Goal: Task Accomplishment & Management: Use online tool/utility

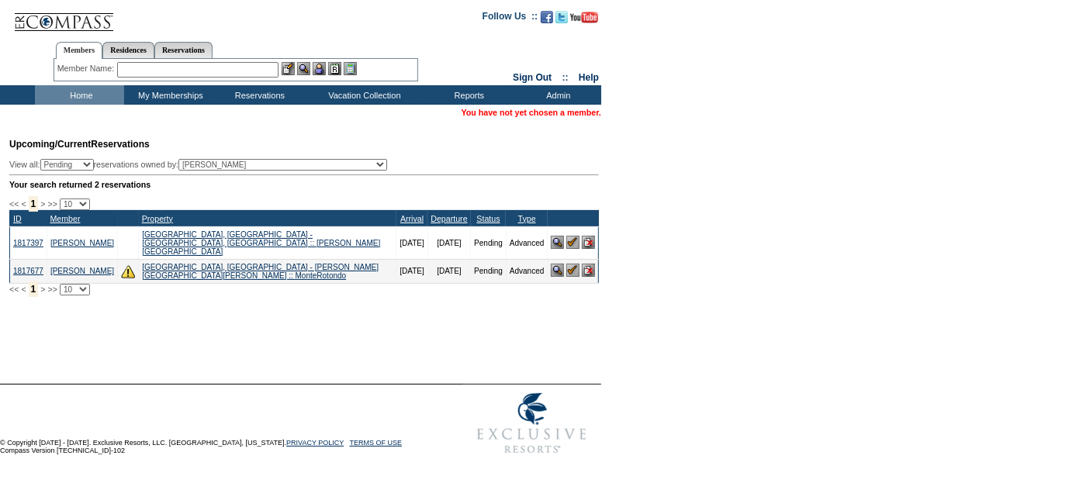
click at [230, 71] on input "text" at bounding box center [197, 70] width 161 height 16
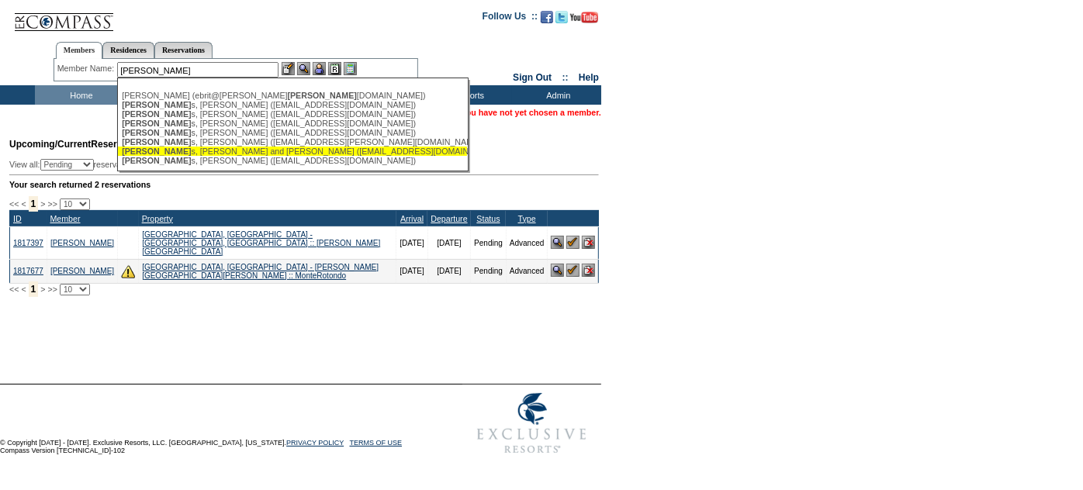
click at [222, 154] on div "Reynold s, Paul and Laura (reynoldsofwa@gmail.com)" at bounding box center [292, 151] width 341 height 9
type input "Reynolds, Paul and Laura (reynoldsofwa@gmail.com)"
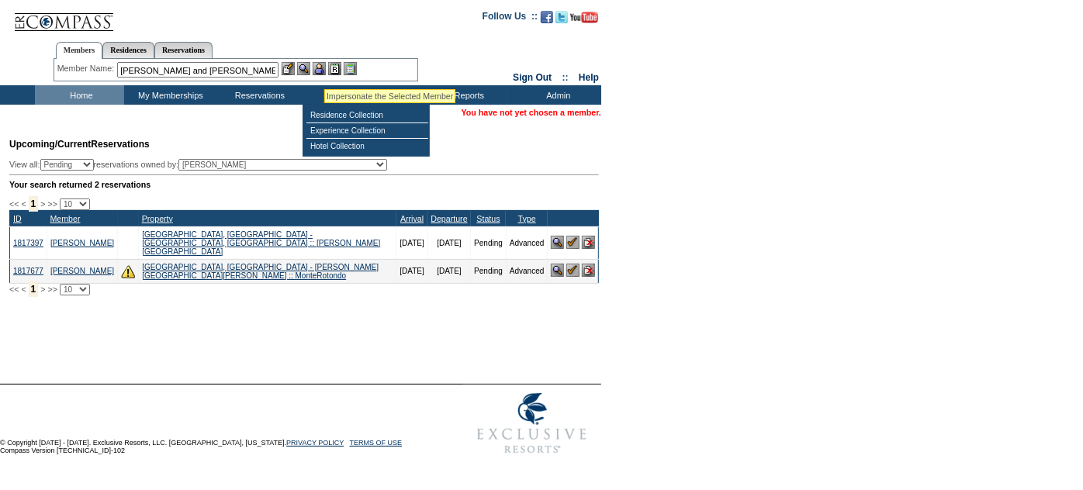
click at [323, 70] on img at bounding box center [319, 68] width 13 height 13
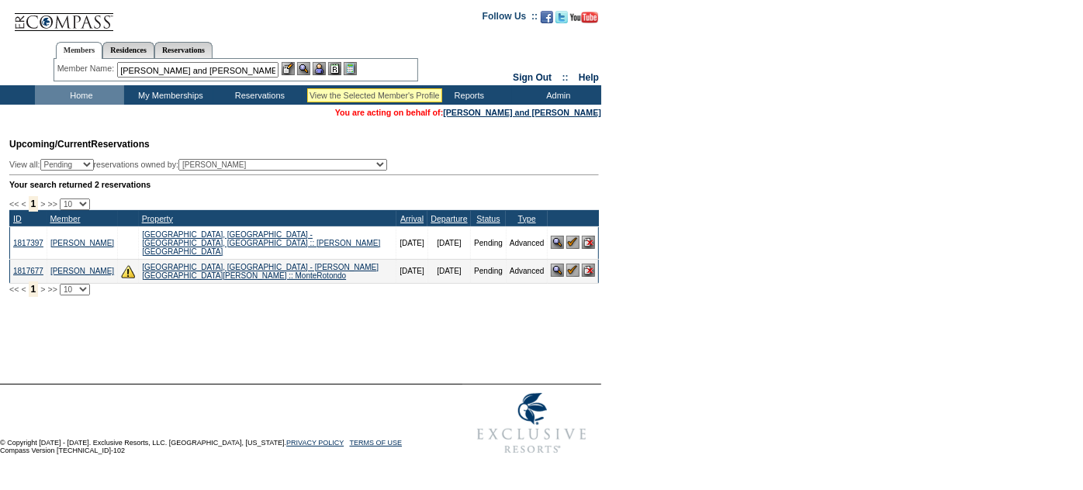
click at [307, 70] on img at bounding box center [303, 68] width 13 height 13
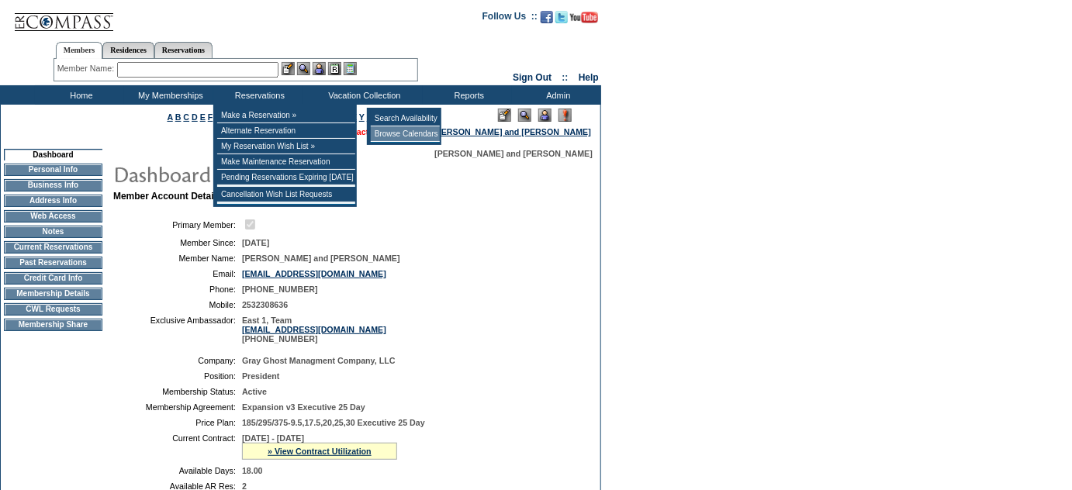
click at [395, 137] on td "Browse Calendars" at bounding box center [405, 134] width 69 height 16
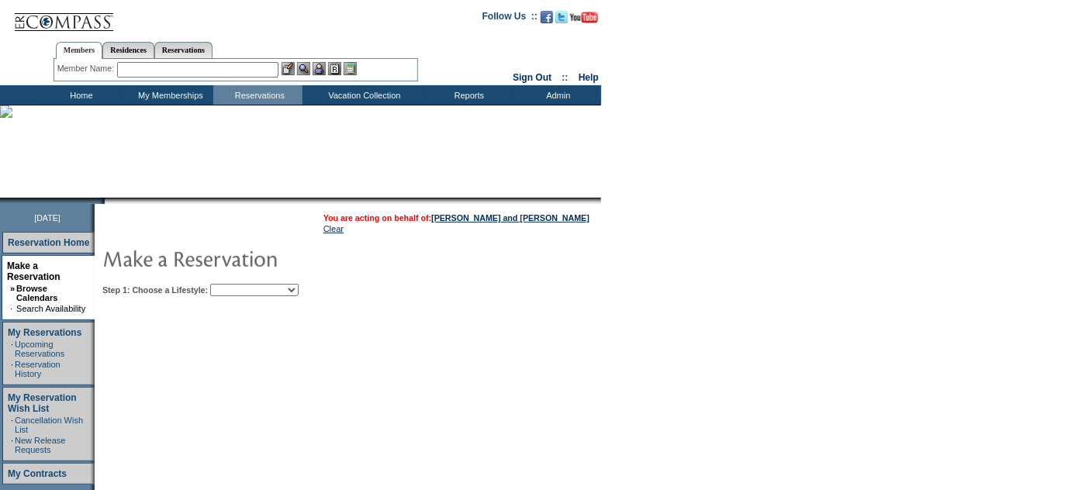
click at [279, 289] on select "Beach Leisure Metropolitan Mountain OIAL for Adventure OIAL for Couples OIAL fo…" at bounding box center [254, 290] width 88 height 12
select select "Beach"
click at [236, 284] on select "Beach Leisure Metropolitan Mountain OIAL for Adventure OIAL for Couples OIAL fo…" at bounding box center [254, 290] width 88 height 12
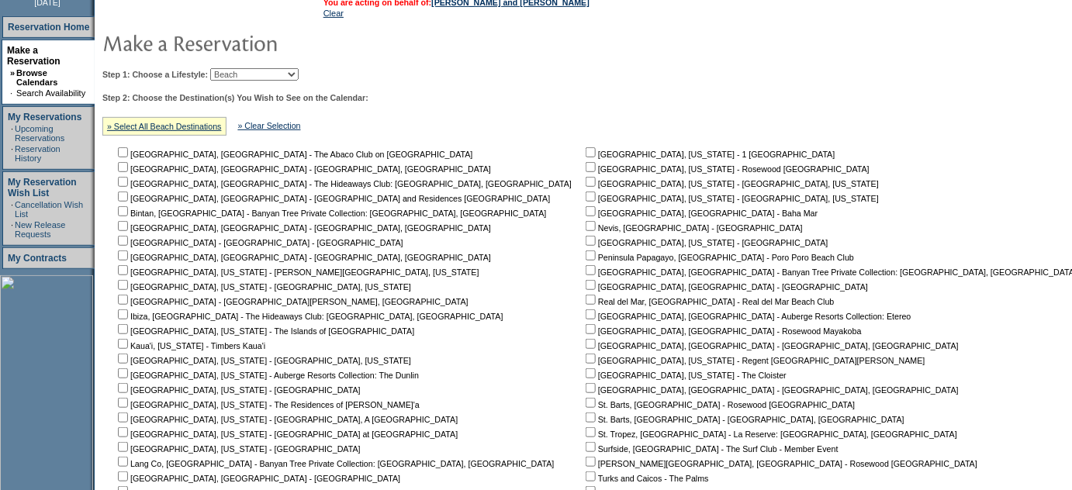
scroll to position [278, 0]
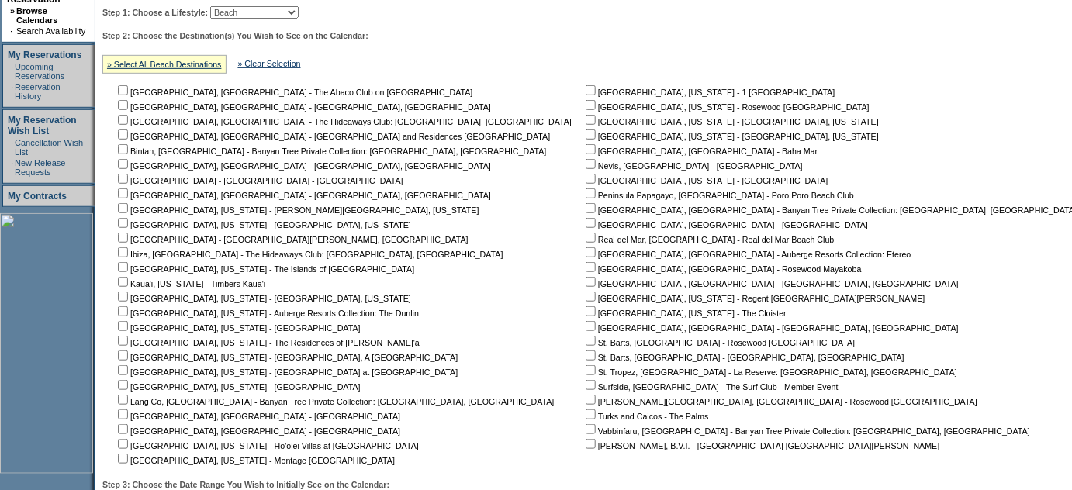
click at [132, 419] on nobr "[GEOGRAPHIC_DATA], [GEOGRAPHIC_DATA] - [GEOGRAPHIC_DATA]" at bounding box center [257, 416] width 285 height 9
click at [128, 413] on input "checkbox" at bounding box center [123, 415] width 10 height 10
checkbox input "true"
click at [128, 430] on input "checkbox" at bounding box center [123, 429] width 10 height 10
checkbox input "true"
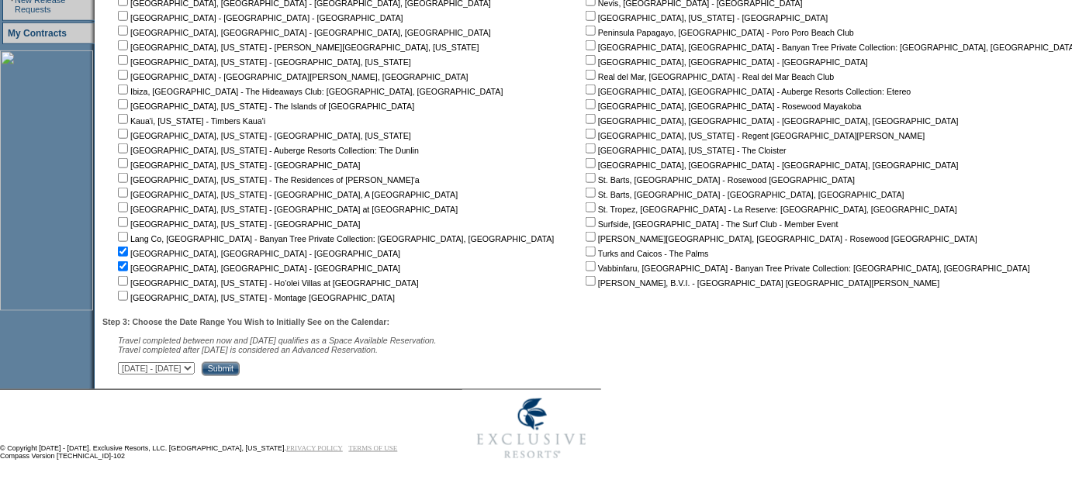
scroll to position [443, 0]
click at [195, 368] on select "[DATE] - [DATE] [DATE] - [DATE] [DATE] - [DATE] [DATE] - [DATE] [DATE] - [DATE]…" at bounding box center [156, 368] width 77 height 12
select select "[DATE]|[DATE]"
click at [126, 362] on select "[DATE] - [DATE] [DATE] - [DATE] [DATE] - [DATE] [DATE] - [DATE] [DATE] - [DATE]…" at bounding box center [156, 368] width 77 height 12
click at [240, 369] on input "Submit" at bounding box center [221, 369] width 38 height 14
